Goal: Task Accomplishment & Management: Use online tool/utility

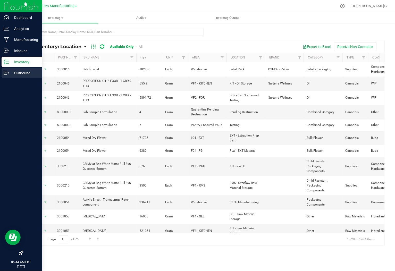
click at [11, 74] on p "Outbound" at bounding box center [24, 73] width 31 height 6
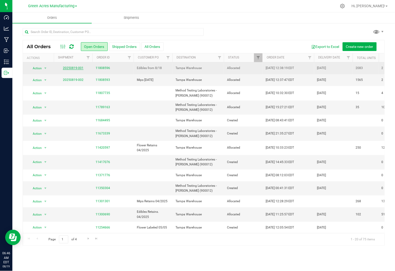
click at [73, 67] on link "20250819-001" at bounding box center [73, 68] width 21 height 4
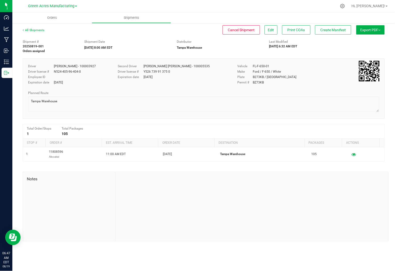
click at [144, 37] on div "Shipment # 20250819-001 Orders assigned Shipment Date 08/19/2025 8:00 AM EDT Di…" at bounding box center [203, 45] width 369 height 16
drag, startPoint x: 381, startPoint y: 26, endPoint x: 377, endPoint y: 37, distance: 11.0
click at [381, 26] on button "Export PDF" at bounding box center [370, 29] width 28 height 9
click at [369, 48] on div "Manifest by Lot" at bounding box center [369, 49] width 47 height 4
click at [339, 31] on span "Create Manifest" at bounding box center [332, 30] width 25 height 4
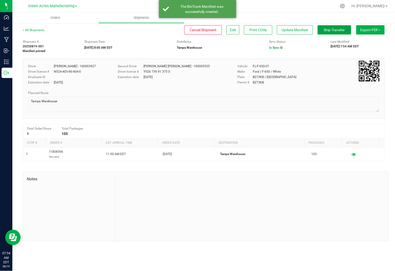
click at [337, 28] on span "Ship Transfer" at bounding box center [334, 30] width 21 height 4
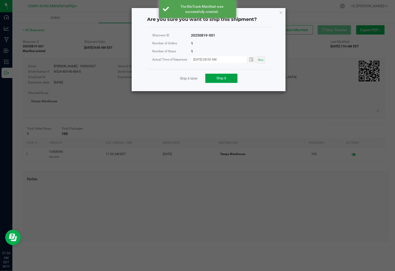
click at [233, 79] on button "Ship it" at bounding box center [221, 78] width 32 height 9
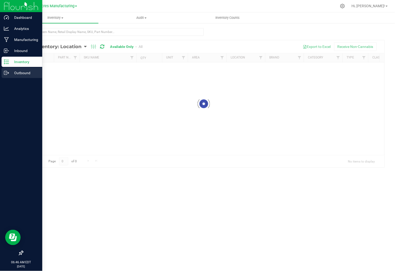
click at [8, 75] on icon at bounding box center [6, 72] width 5 height 5
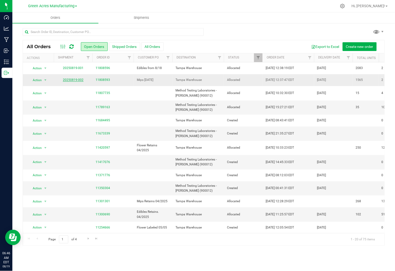
click at [72, 83] on td "20250819-002" at bounding box center [73, 80] width 39 height 12
click at [74, 80] on link "20250819-002" at bounding box center [73, 80] width 21 height 4
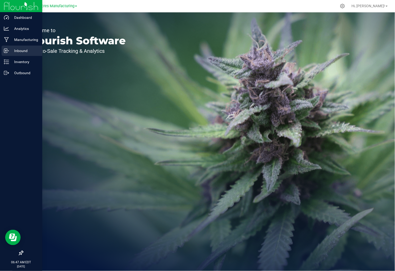
click at [16, 52] on p "Inbound" at bounding box center [24, 51] width 31 height 6
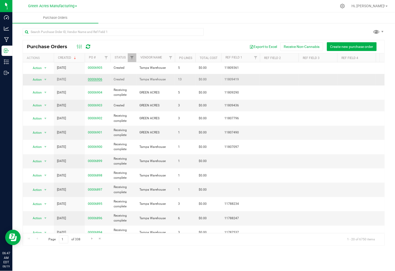
click at [95, 80] on link "00006906" at bounding box center [95, 79] width 14 height 4
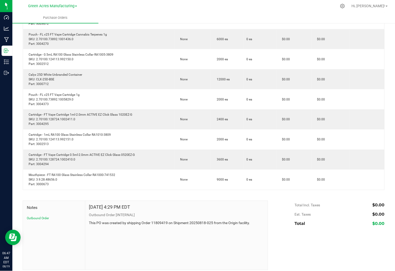
scroll to position [171, 0]
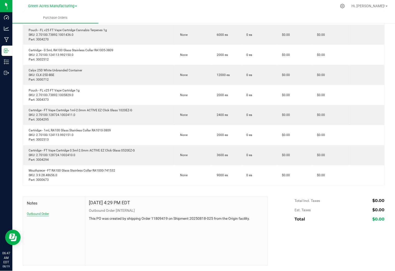
click at [35, 215] on button "Outbound Order" at bounding box center [38, 214] width 22 height 5
click at [41, 214] on button "Outbound Order" at bounding box center [38, 214] width 22 height 5
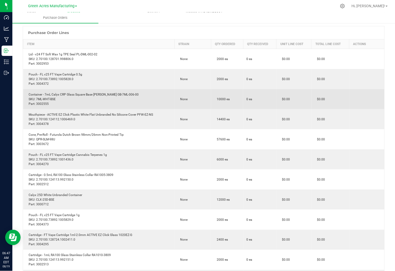
scroll to position [0, 0]
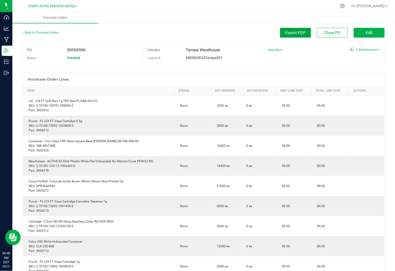
click at [285, 35] on span "Export PDF" at bounding box center [295, 32] width 20 height 5
click at [270, 50] on span "View More" at bounding box center [275, 50] width 14 height 4
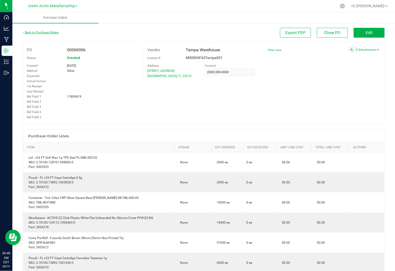
click at [39, 33] on link "Back to Purchase Orders" at bounding box center [41, 33] width 36 height 4
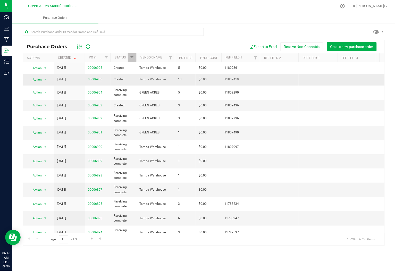
click at [99, 80] on link "00006906" at bounding box center [95, 79] width 14 height 4
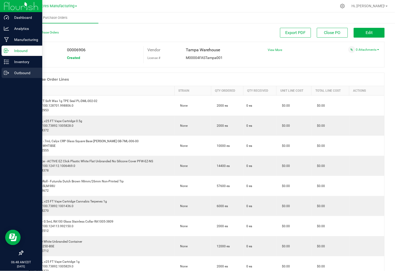
click at [12, 72] on p "Outbound" at bounding box center [24, 73] width 31 height 6
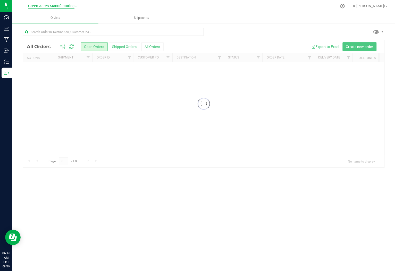
click at [74, 6] on span "Green Acres Manufacturing" at bounding box center [51, 6] width 46 height 5
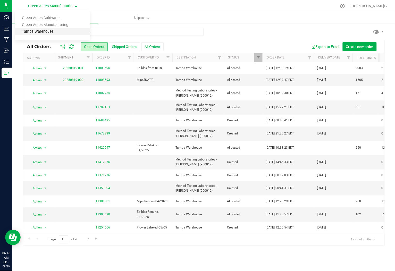
click at [49, 32] on link "Tampa Warehouse" at bounding box center [52, 31] width 75 height 7
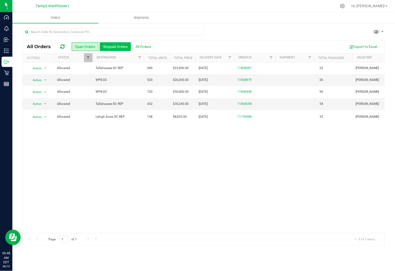
click at [125, 45] on button "Shipped Orders" at bounding box center [115, 46] width 31 height 9
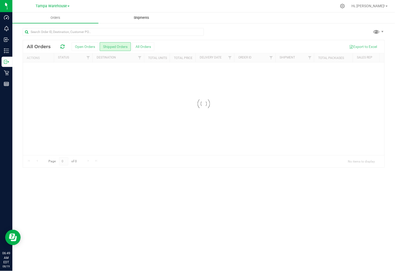
click at [142, 19] on span "Shipments" at bounding box center [141, 17] width 29 height 5
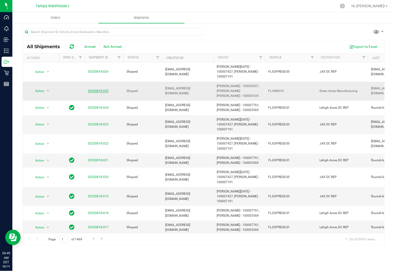
click at [94, 89] on link "20250818-025" at bounding box center [98, 91] width 21 height 4
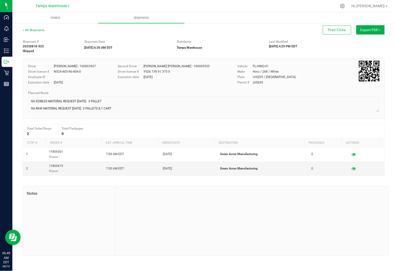
click at [375, 28] on button "Export PDF" at bounding box center [370, 29] width 28 height 9
click at [373, 51] on li "Manifest by Lot" at bounding box center [369, 49] width 52 height 8
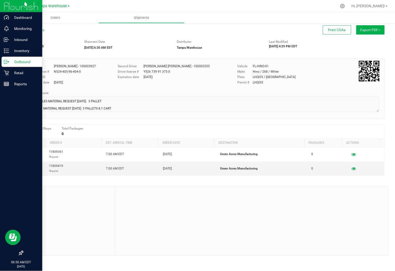
click at [16, 63] on p "Outbound" at bounding box center [24, 62] width 31 height 6
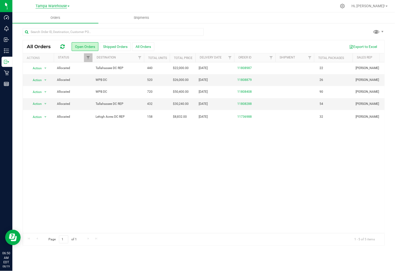
click at [66, 5] on span "Tampa Warehouse" at bounding box center [51, 6] width 31 height 5
click at [66, 24] on link "Green Acres Manufacturing" at bounding box center [52, 25] width 75 height 7
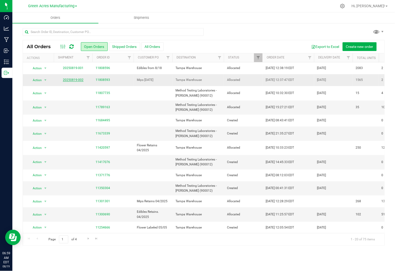
click at [77, 81] on link "20250819-002" at bounding box center [73, 80] width 21 height 4
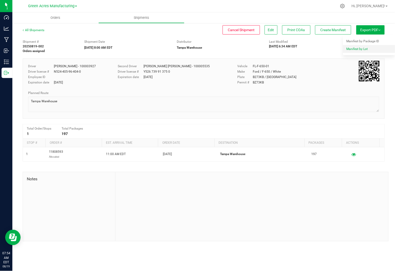
click at [370, 50] on div "Manifest by Lot" at bounding box center [369, 49] width 47 height 4
click at [331, 32] on button "Create Manifest" at bounding box center [333, 29] width 36 height 9
